Goal: Navigation & Orientation: Find specific page/section

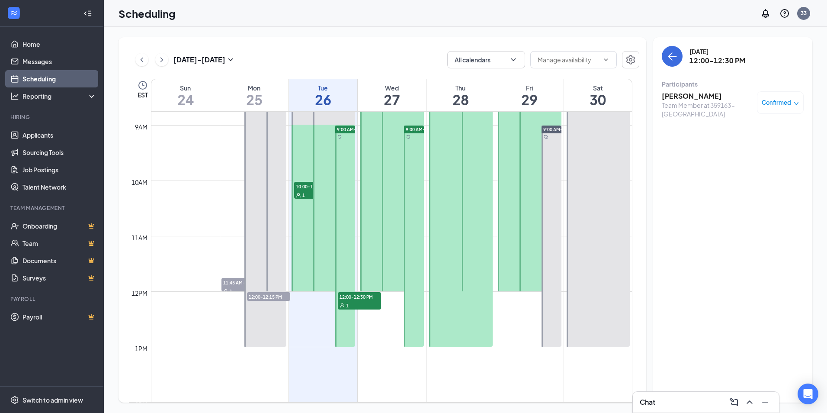
scroll to position [382, 0]
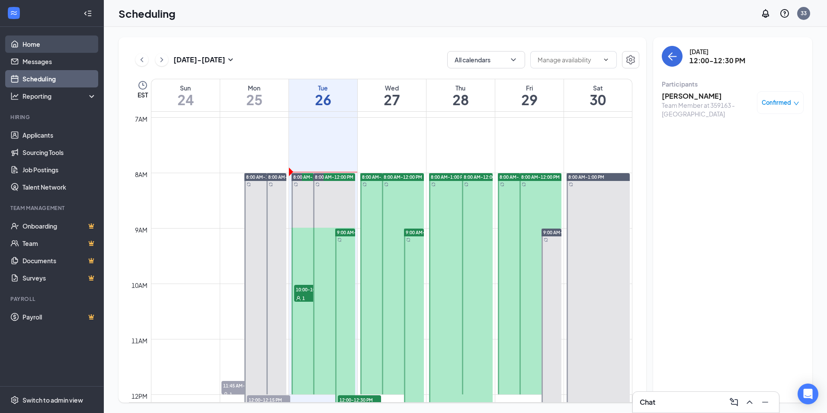
click at [38, 45] on link "Home" at bounding box center [60, 43] width 74 height 17
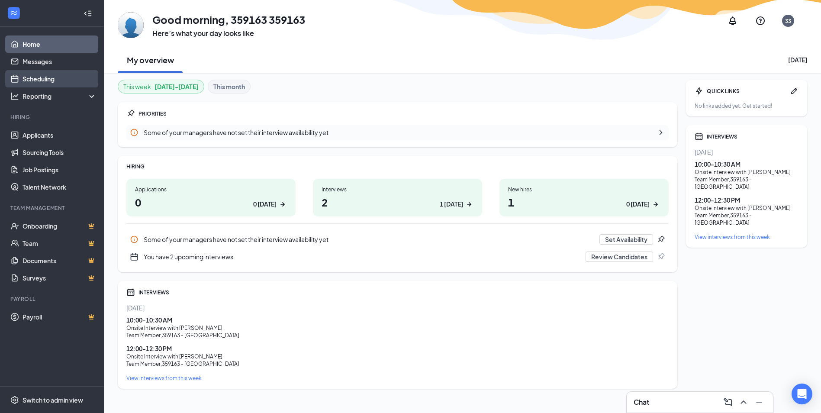
click at [38, 83] on link "Scheduling" at bounding box center [60, 78] width 74 height 17
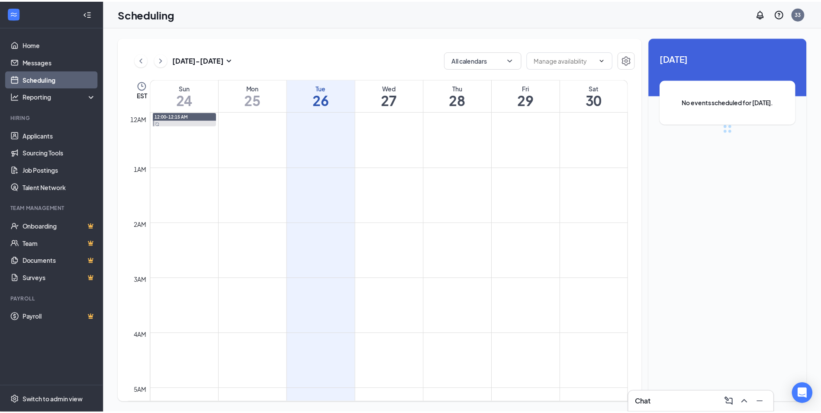
scroll to position [425, 0]
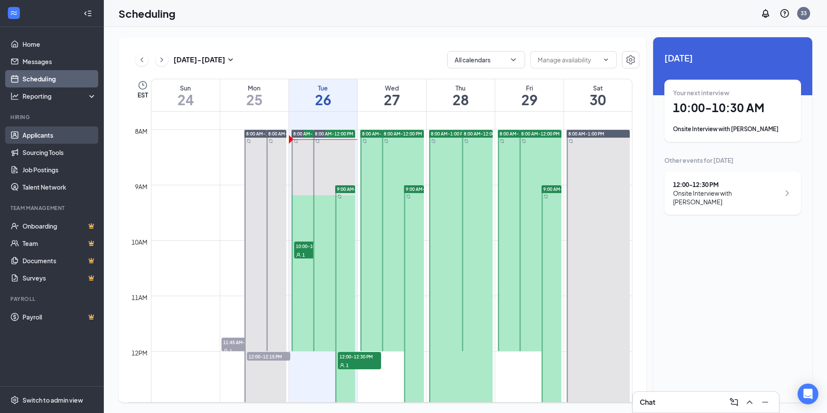
click at [42, 135] on link "Applicants" at bounding box center [60, 134] width 74 height 17
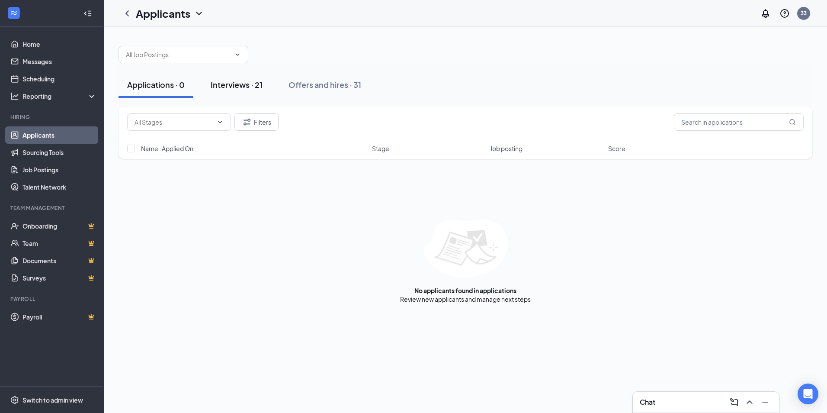
click at [238, 84] on div "Interviews · 21" at bounding box center [237, 84] width 52 height 11
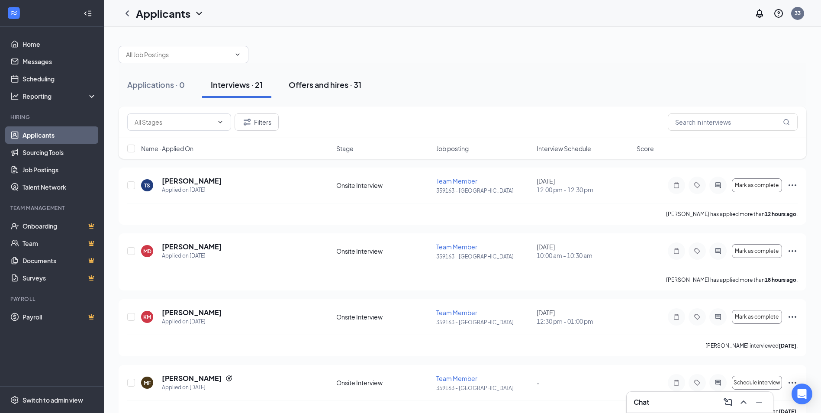
click at [319, 82] on div "Offers and hires · 31" at bounding box center [325, 84] width 73 height 11
